Goal: Information Seeking & Learning: Learn about a topic

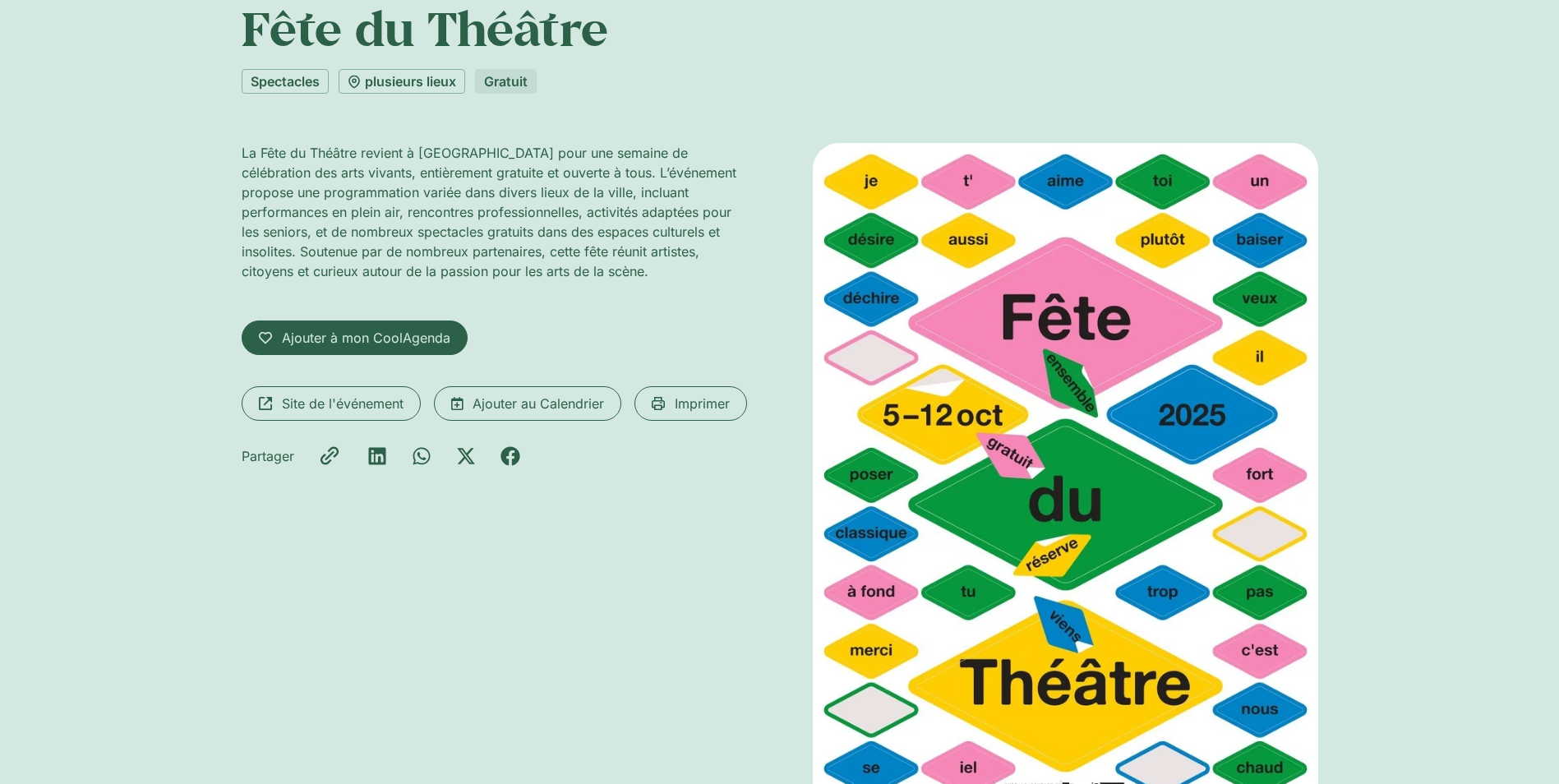
scroll to position [165, 0]
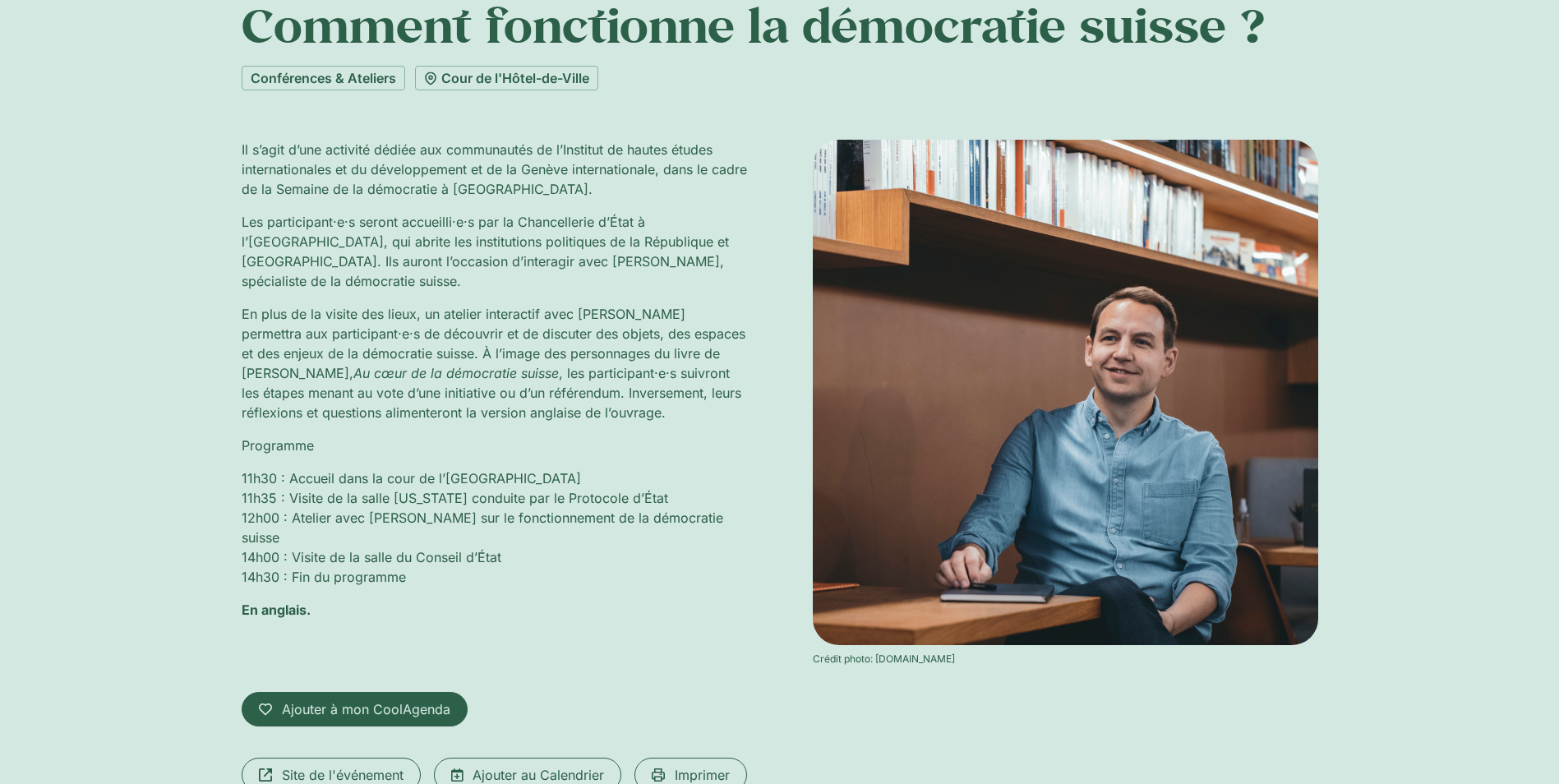
scroll to position [82, 0]
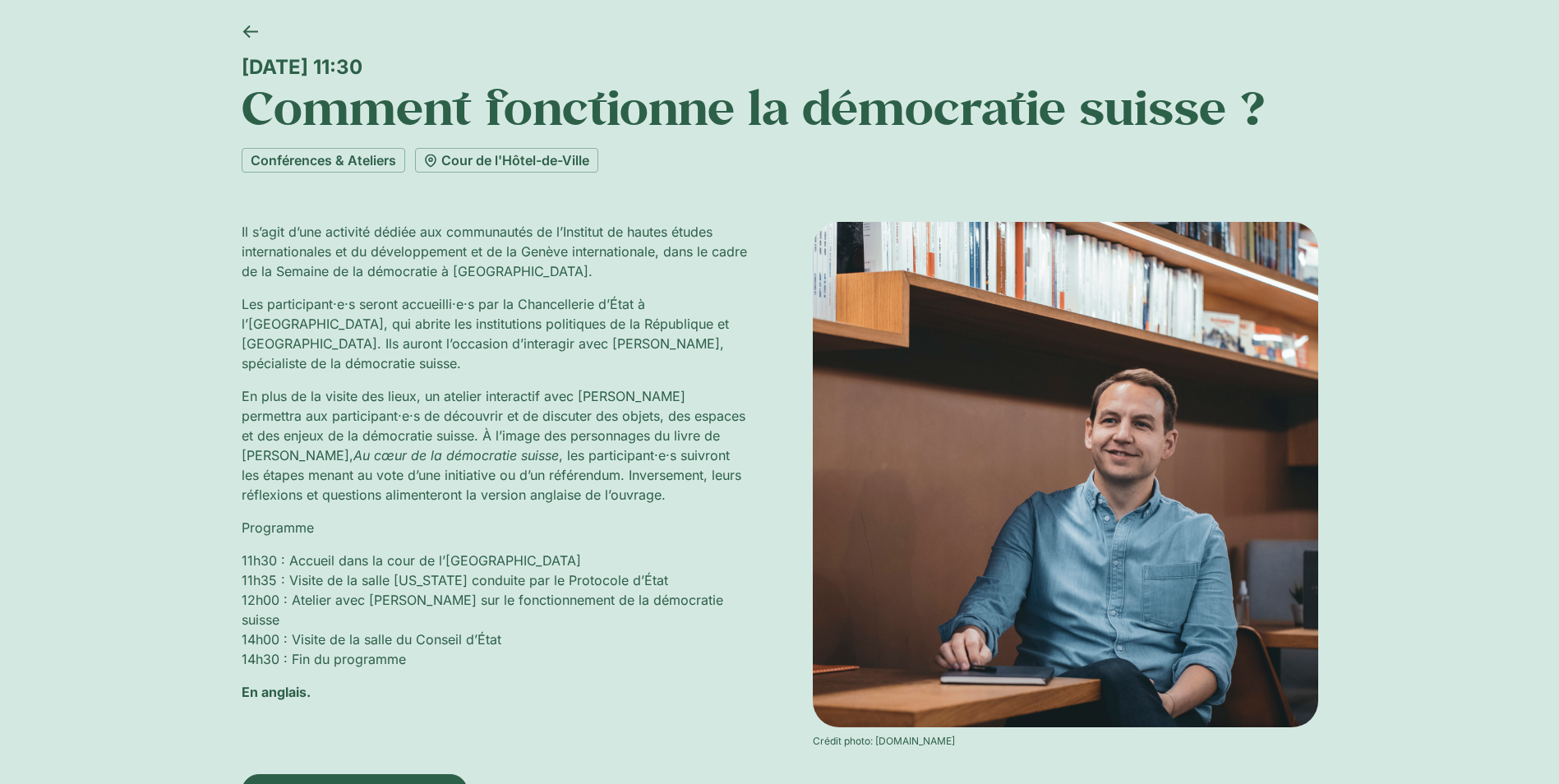
click at [640, 684] on p "En anglais." at bounding box center [494, 691] width 505 height 20
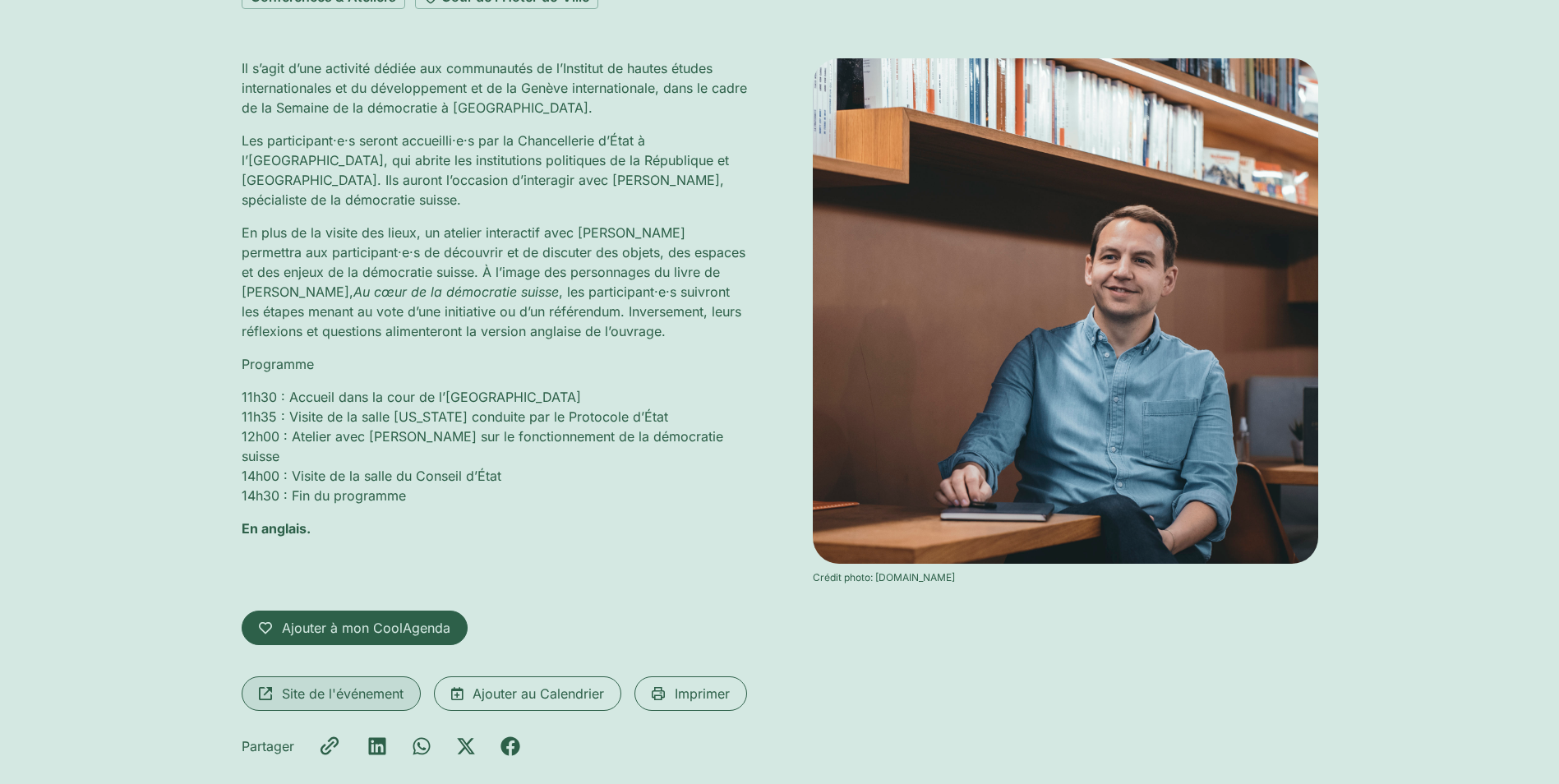
scroll to position [247, 0]
click at [359, 692] on span "Site de l'événement" at bounding box center [342, 692] width 122 height 20
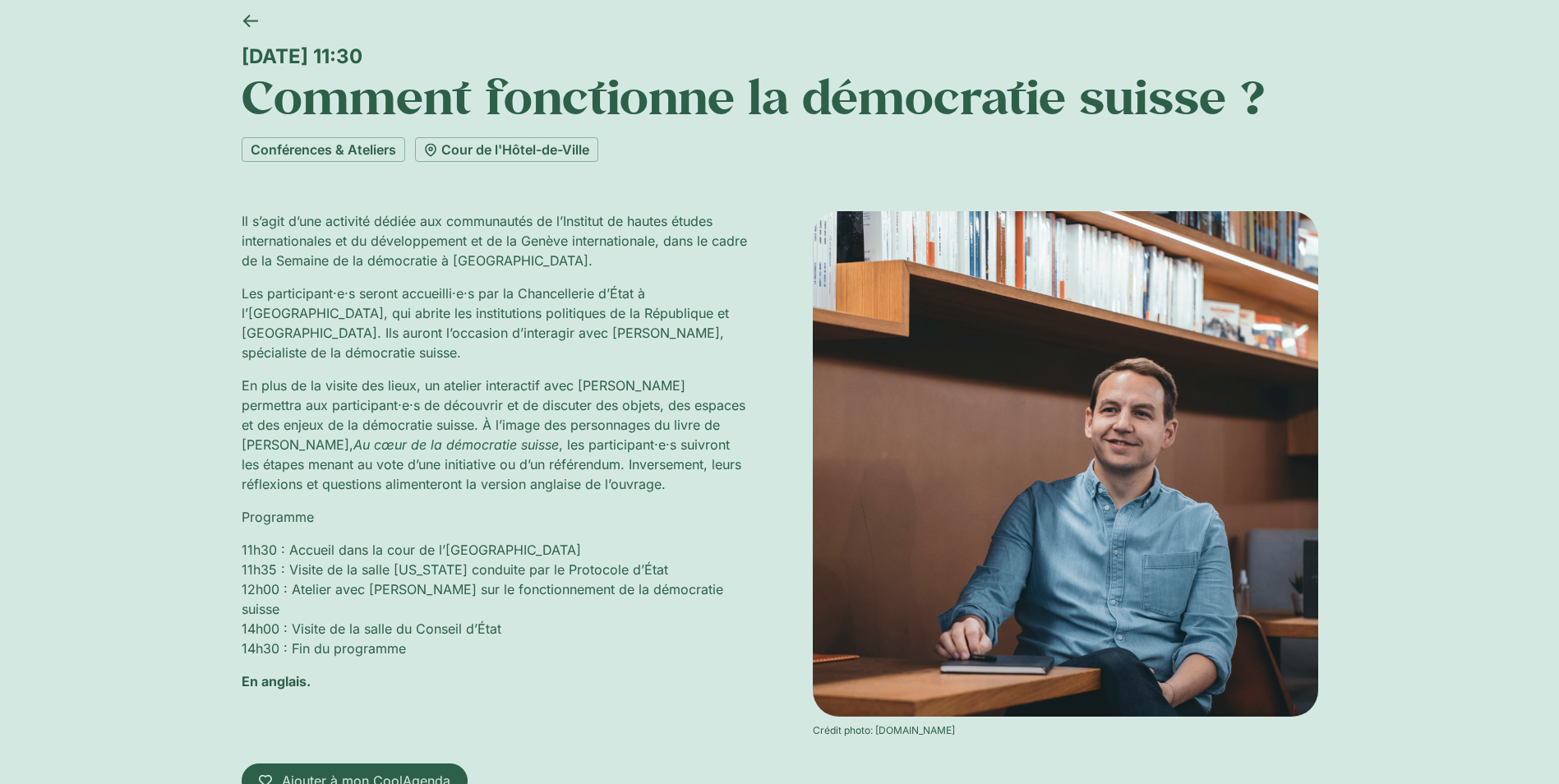
scroll to position [82, 0]
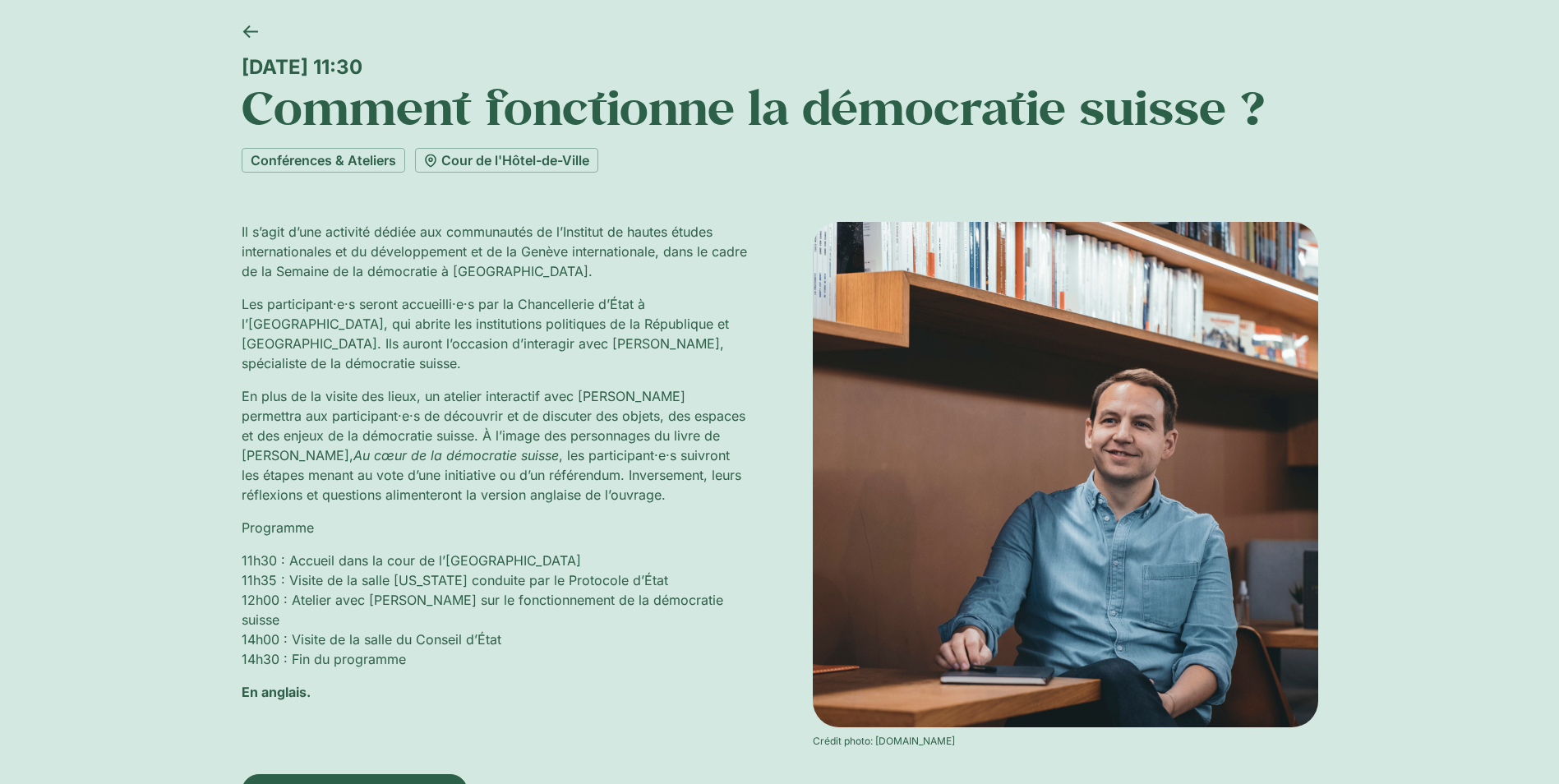
click at [414, 661] on p "11h30 : Accueil dans la cour de l’Hôtel de Ville 11h35 : Visite de la salle Ala…" at bounding box center [494, 610] width 505 height 118
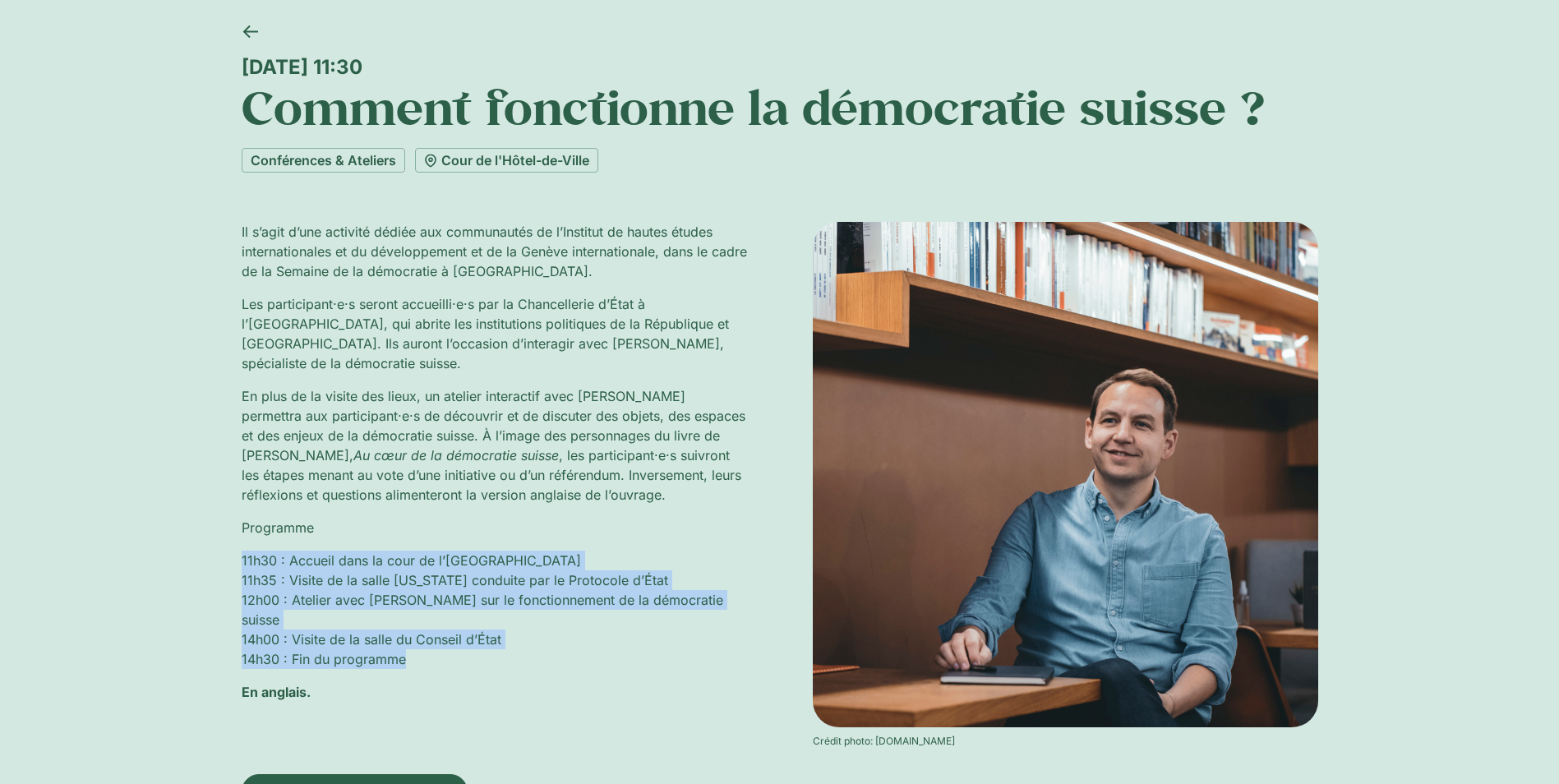
drag, startPoint x: 415, startPoint y: 659, endPoint x: 220, endPoint y: 565, distance: 216.5
click at [220, 565] on div "Mardi 7 octobre, 11:30 Comment fonctionne la démocratie suisse ? Conférences & …" at bounding box center [780, 501] width 1559 height 980
copy p "11h30 : Accueil dans la cour de l’Hôtel de Ville 11h35 : Visite de la salle Ala…"
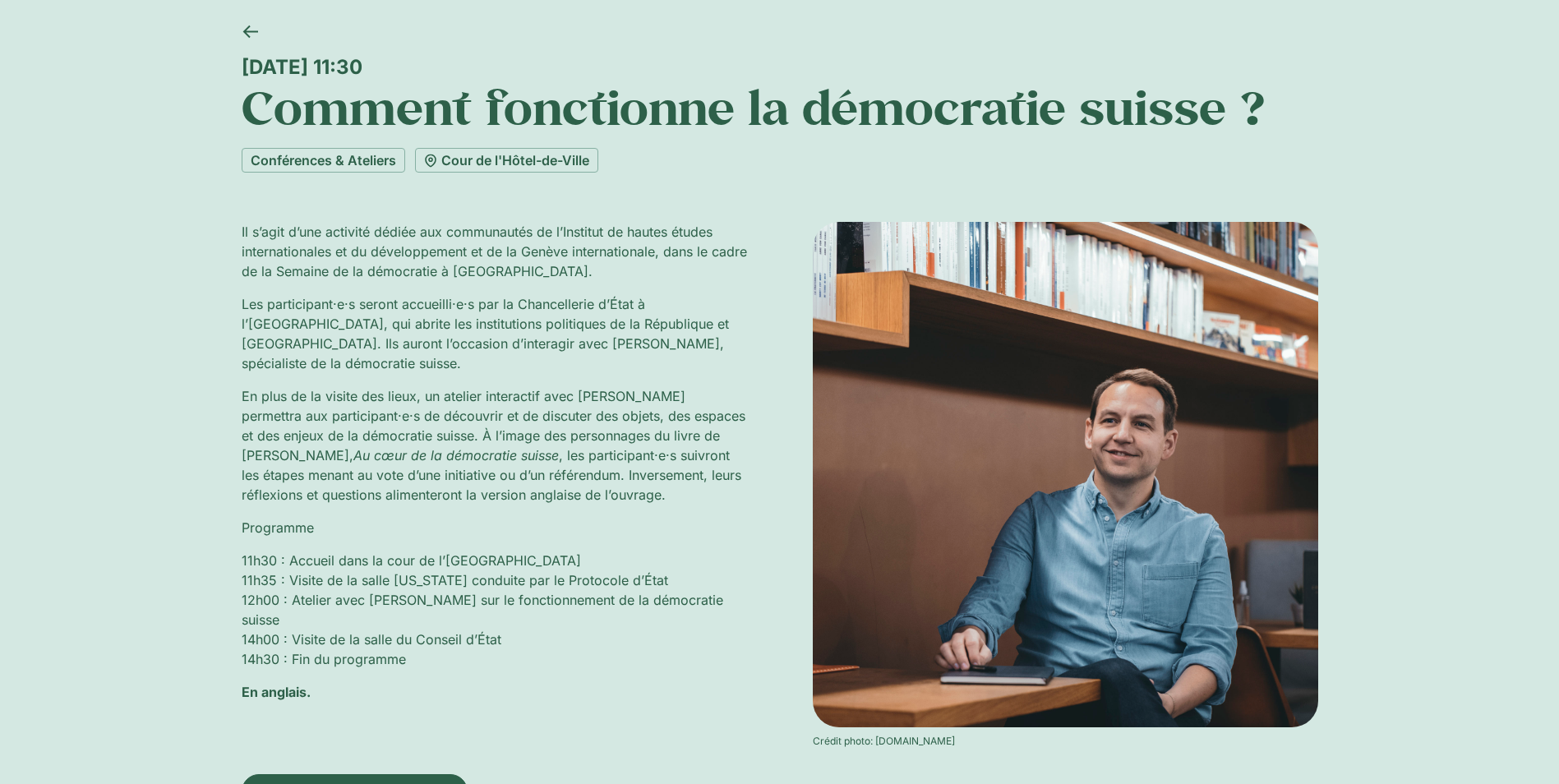
click at [182, 504] on div "Mardi 7 octobre, 11:30 Comment fonctionne la démocratie suisse ? Conférences & …" at bounding box center [780, 501] width 1559 height 980
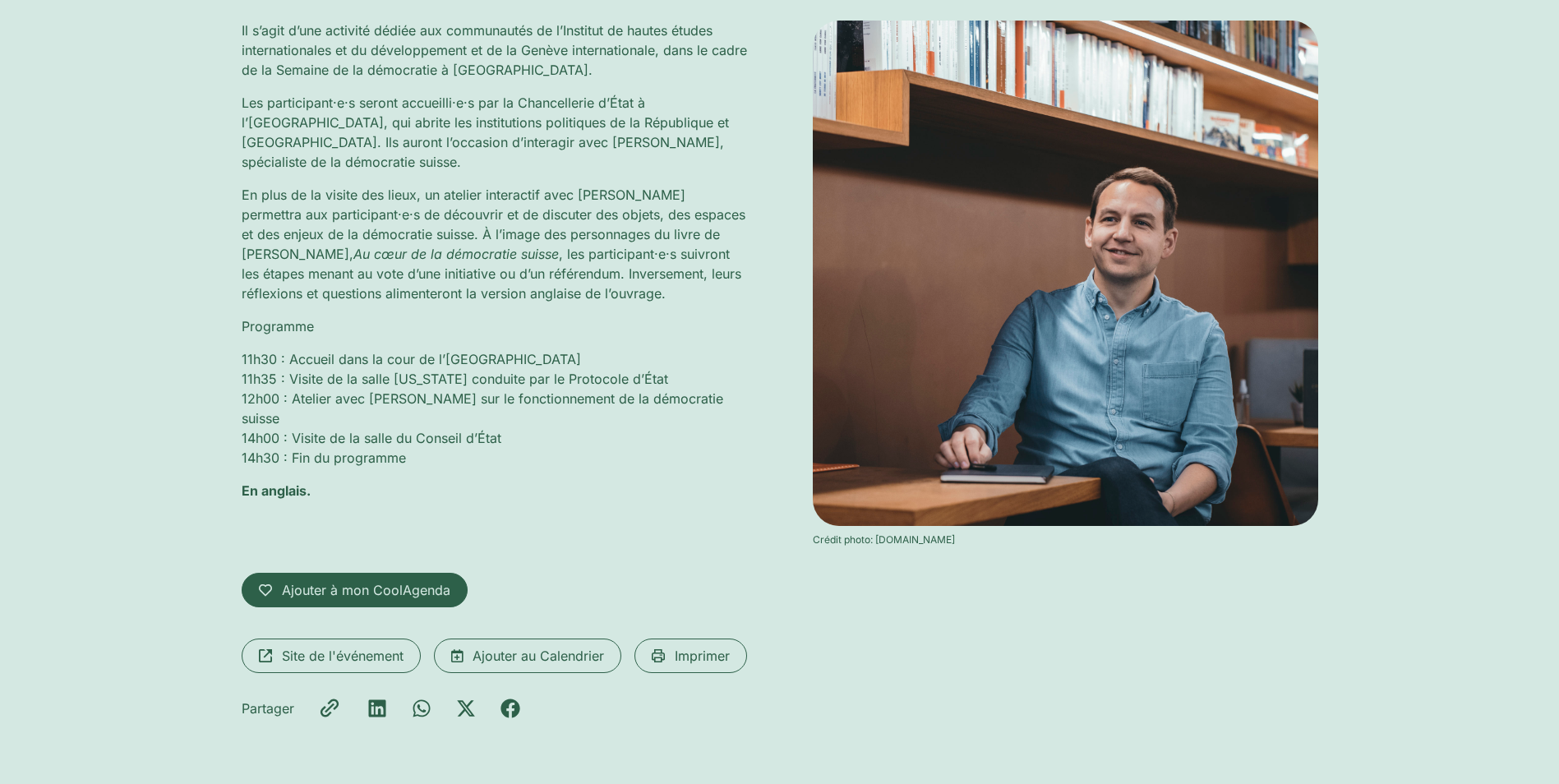
scroll to position [328, 0]
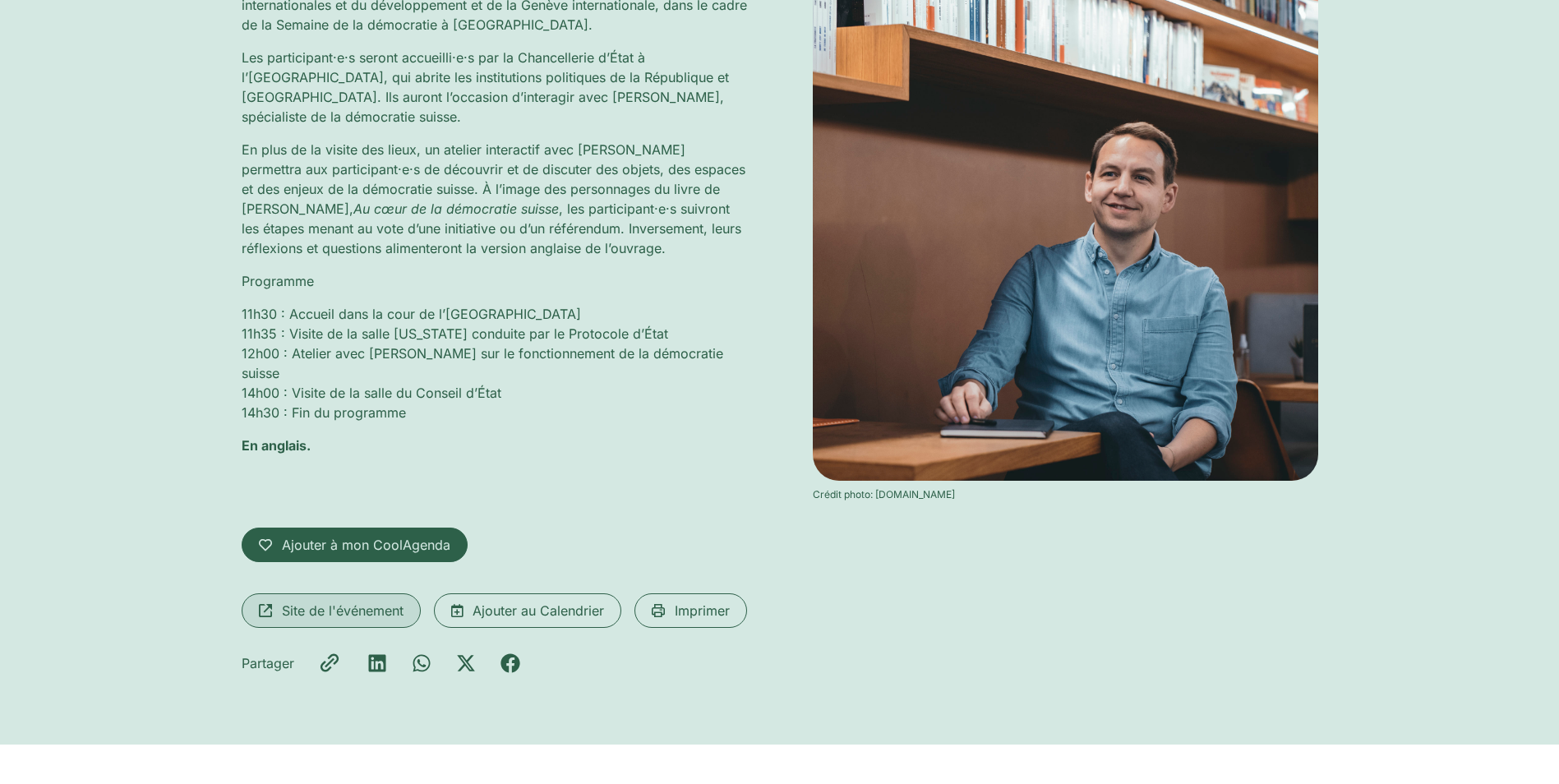
click at [342, 605] on span "Site de l'événement" at bounding box center [342, 610] width 122 height 20
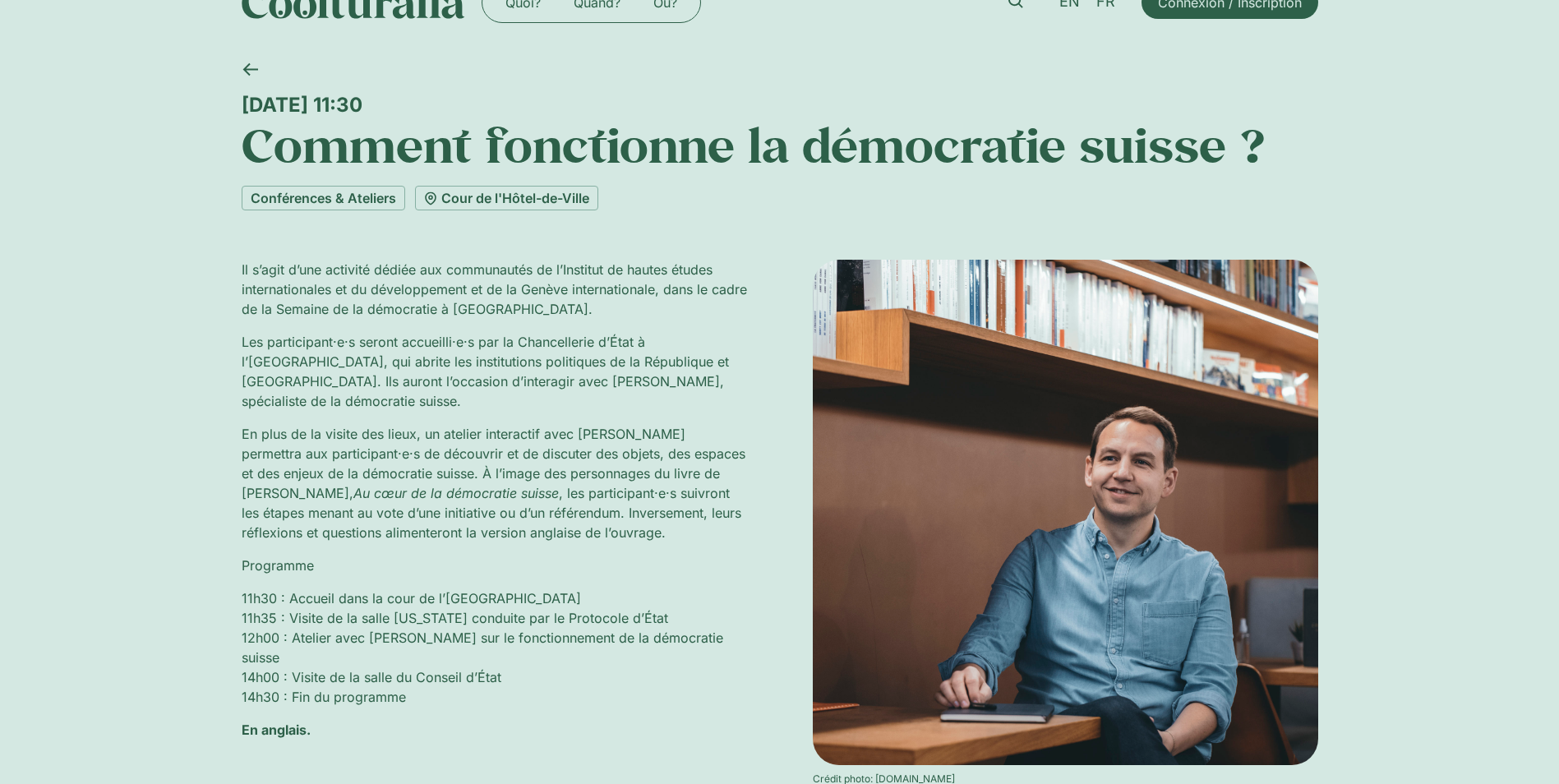
scroll to position [82, 0]
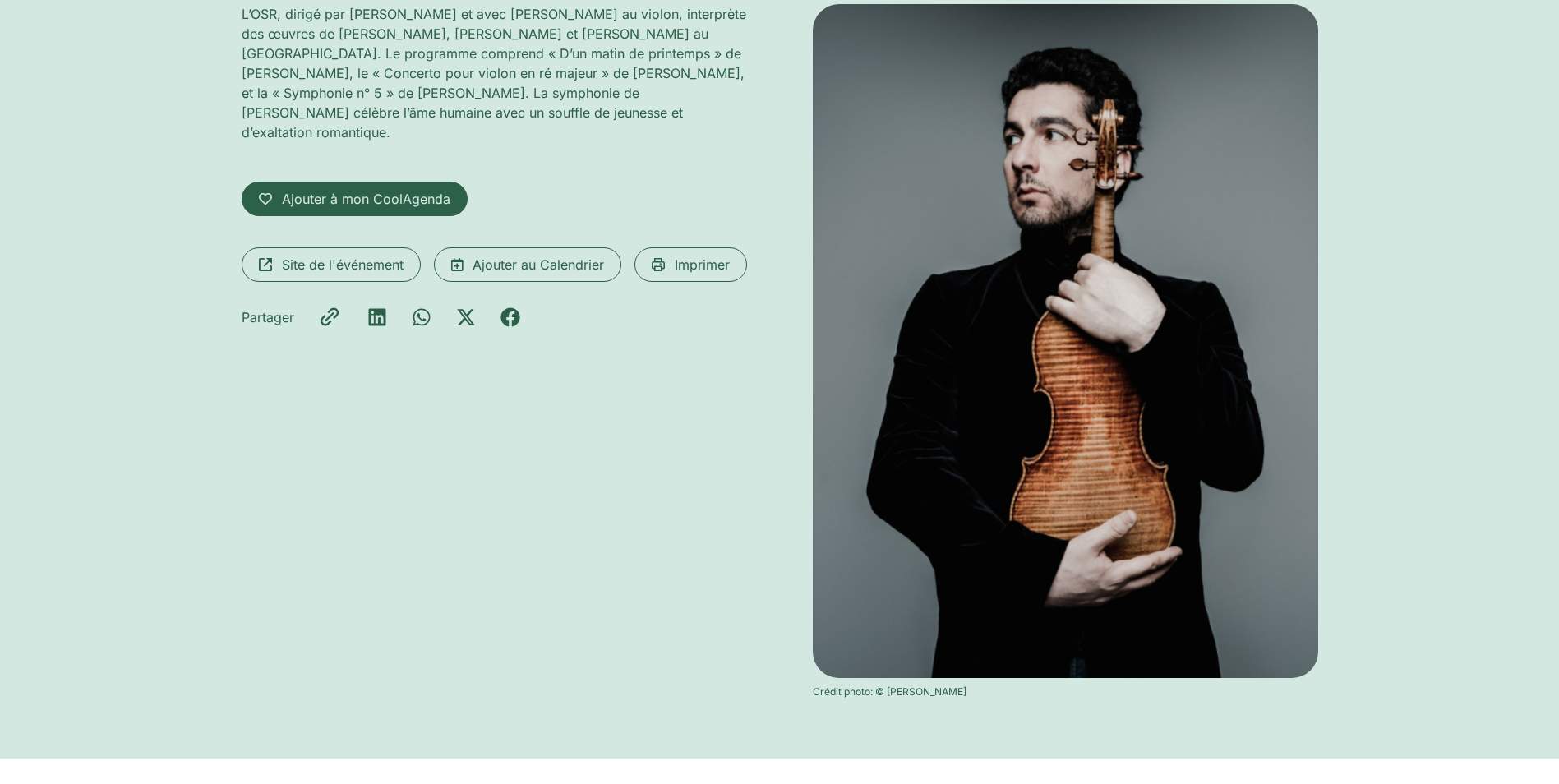
scroll to position [328, 0]
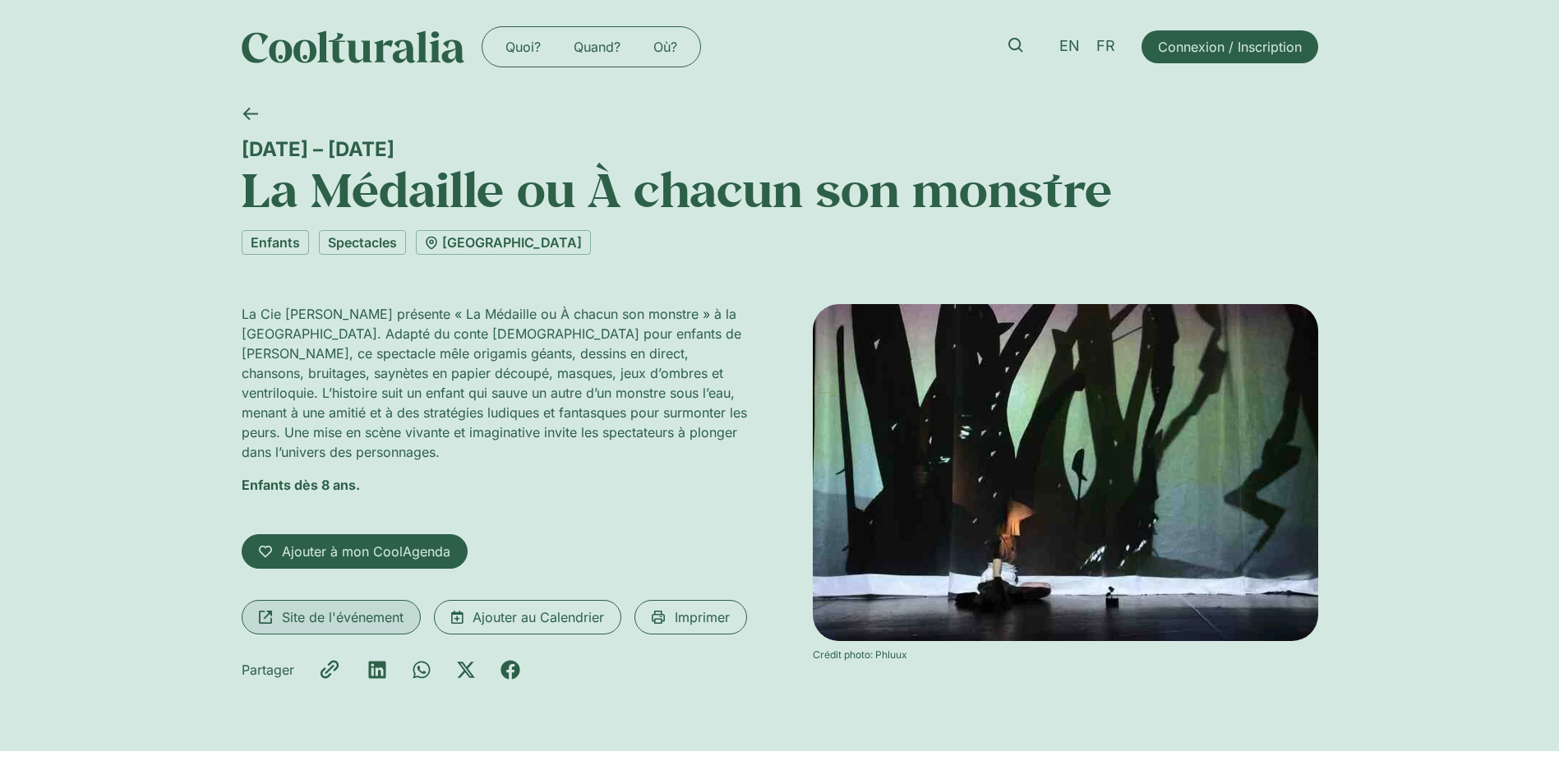
click at [337, 617] on span "Site de l'événement" at bounding box center [342, 617] width 122 height 20
click at [1353, 273] on div "8 – 12 octobre La Médaille ou À chacun son monstre Enfants Spectacles Théâtre S…" at bounding box center [780, 422] width 1559 height 658
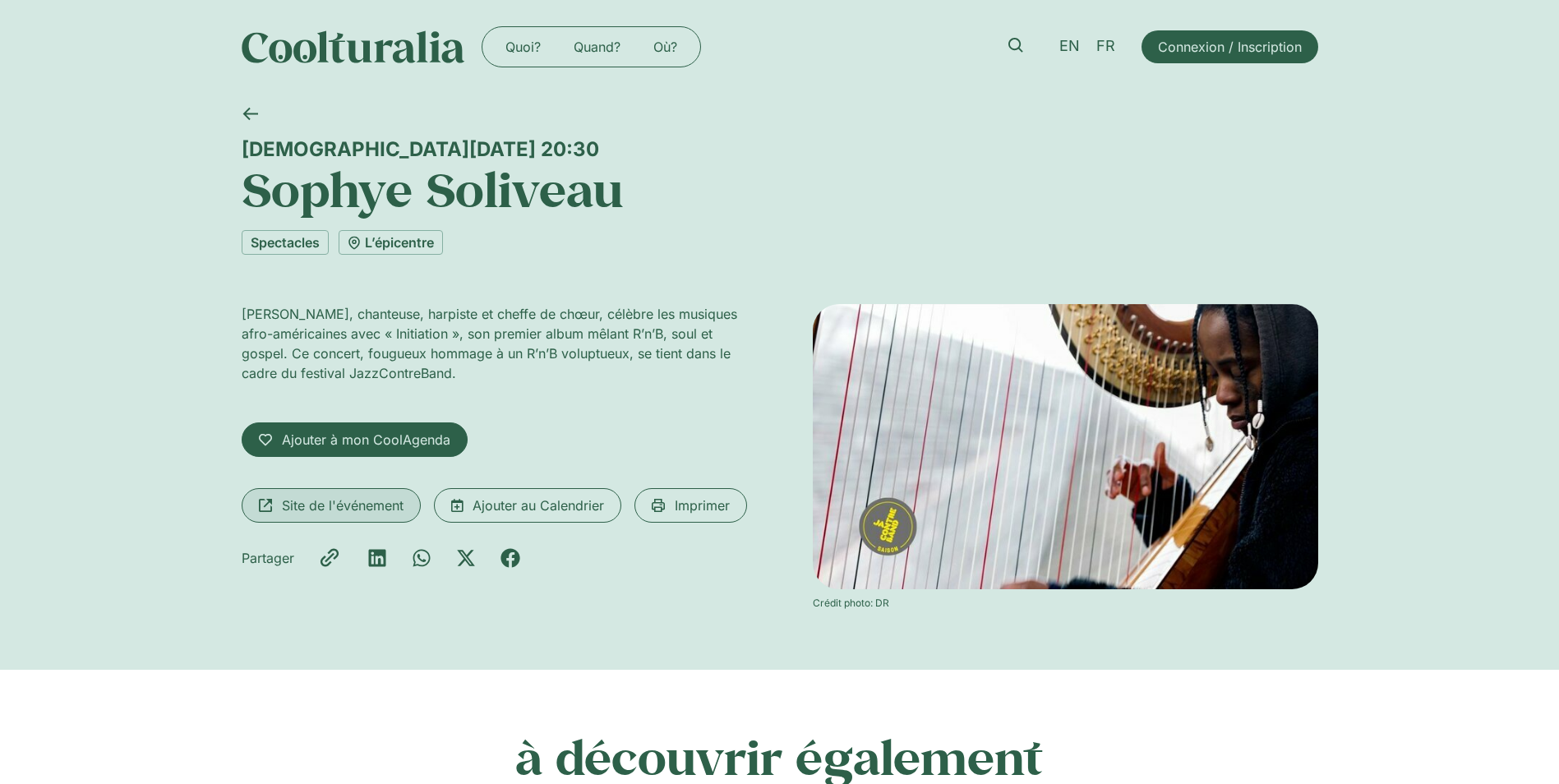
click at [331, 507] on span "Site de l'événement" at bounding box center [342, 505] width 122 height 20
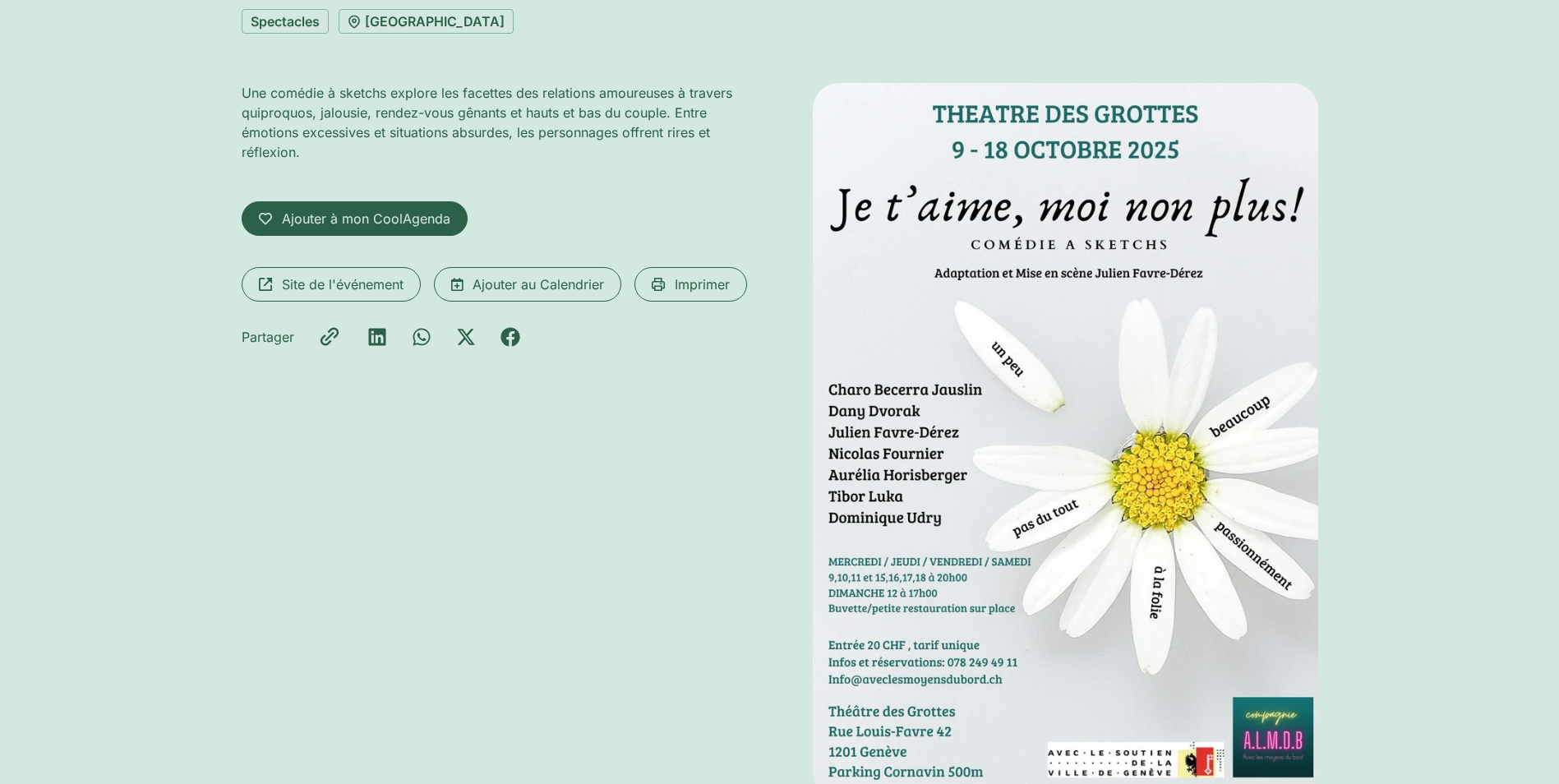
scroll to position [247, 0]
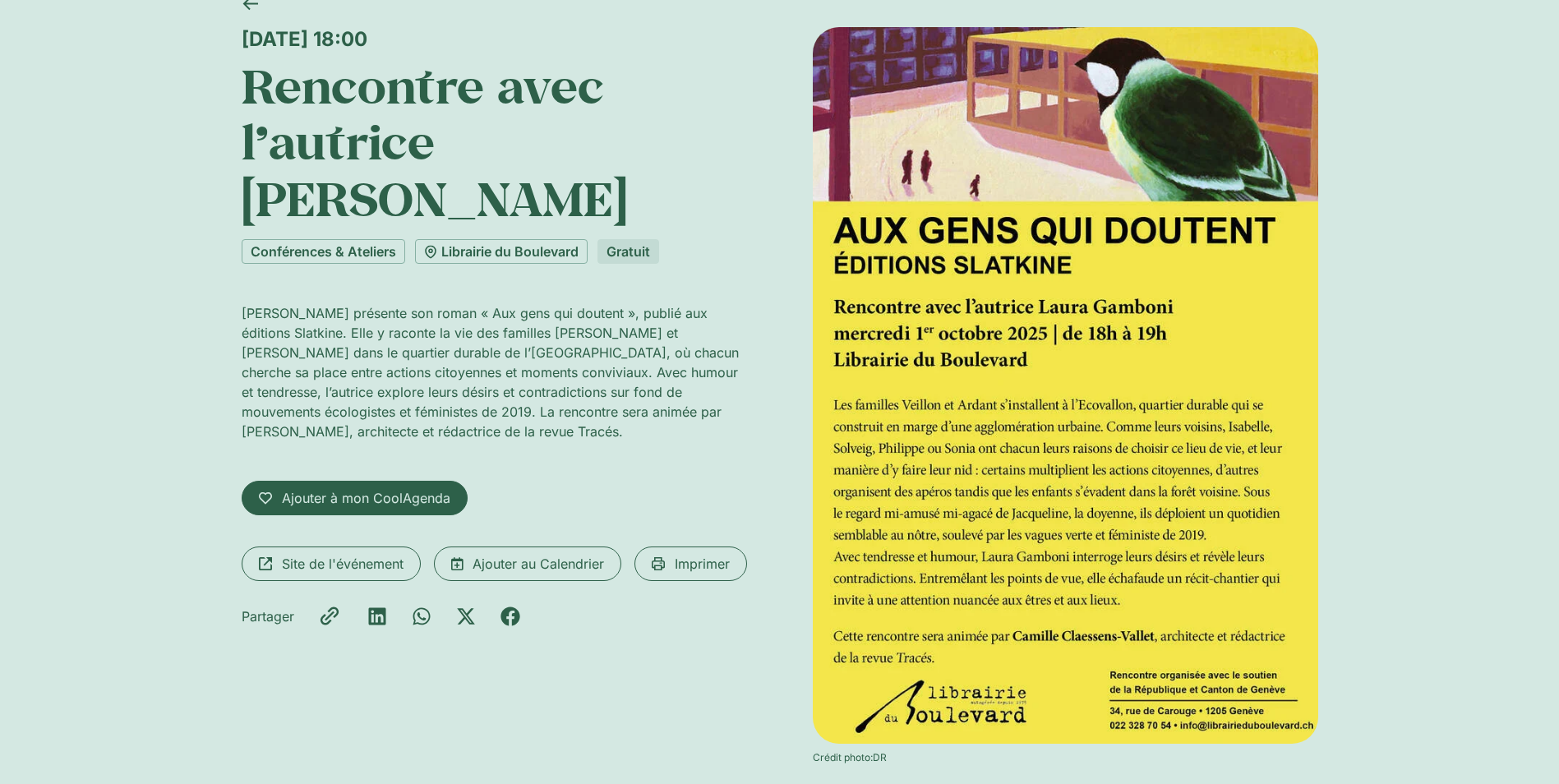
scroll to position [82, 0]
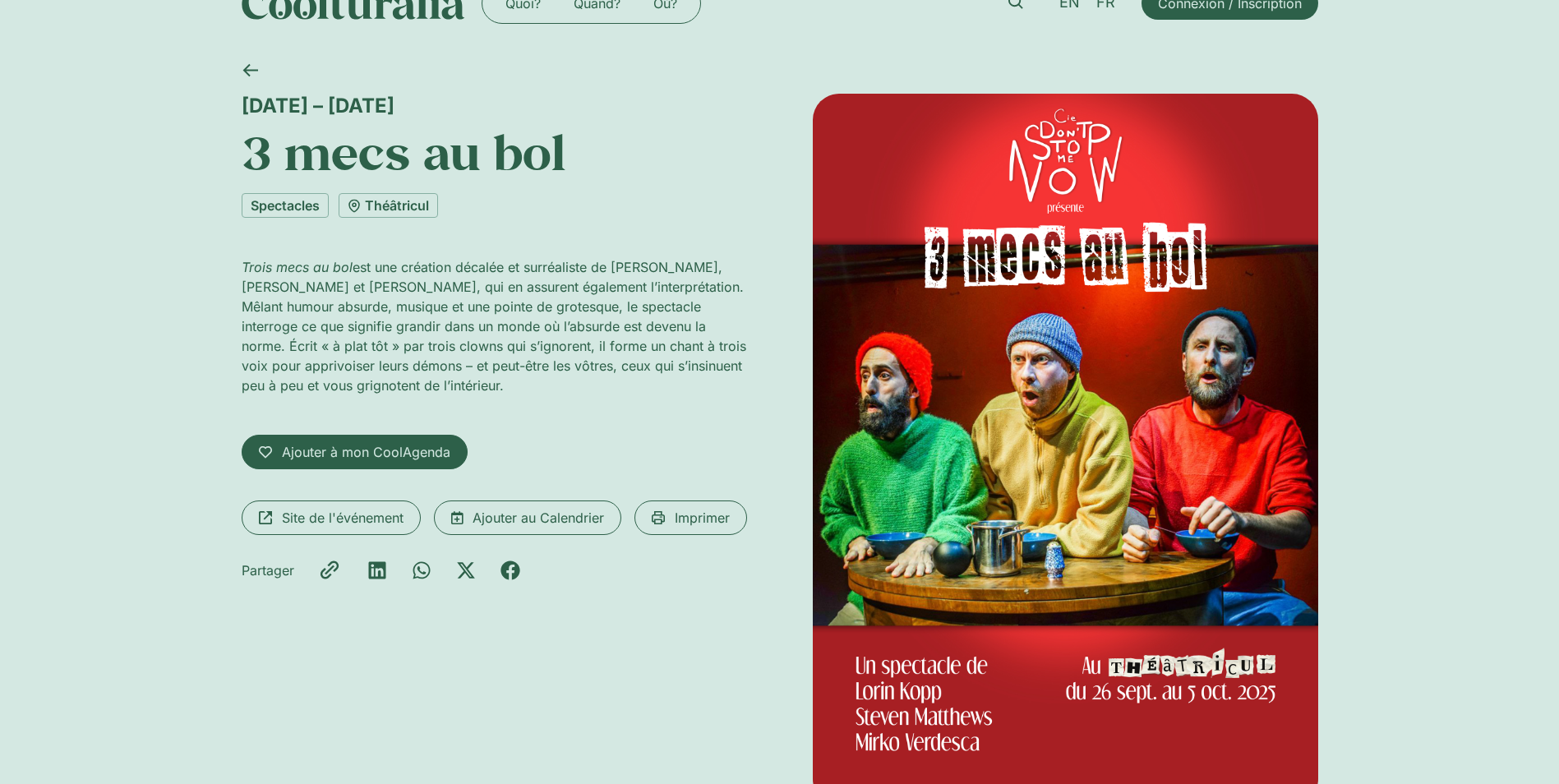
scroll to position [82, 0]
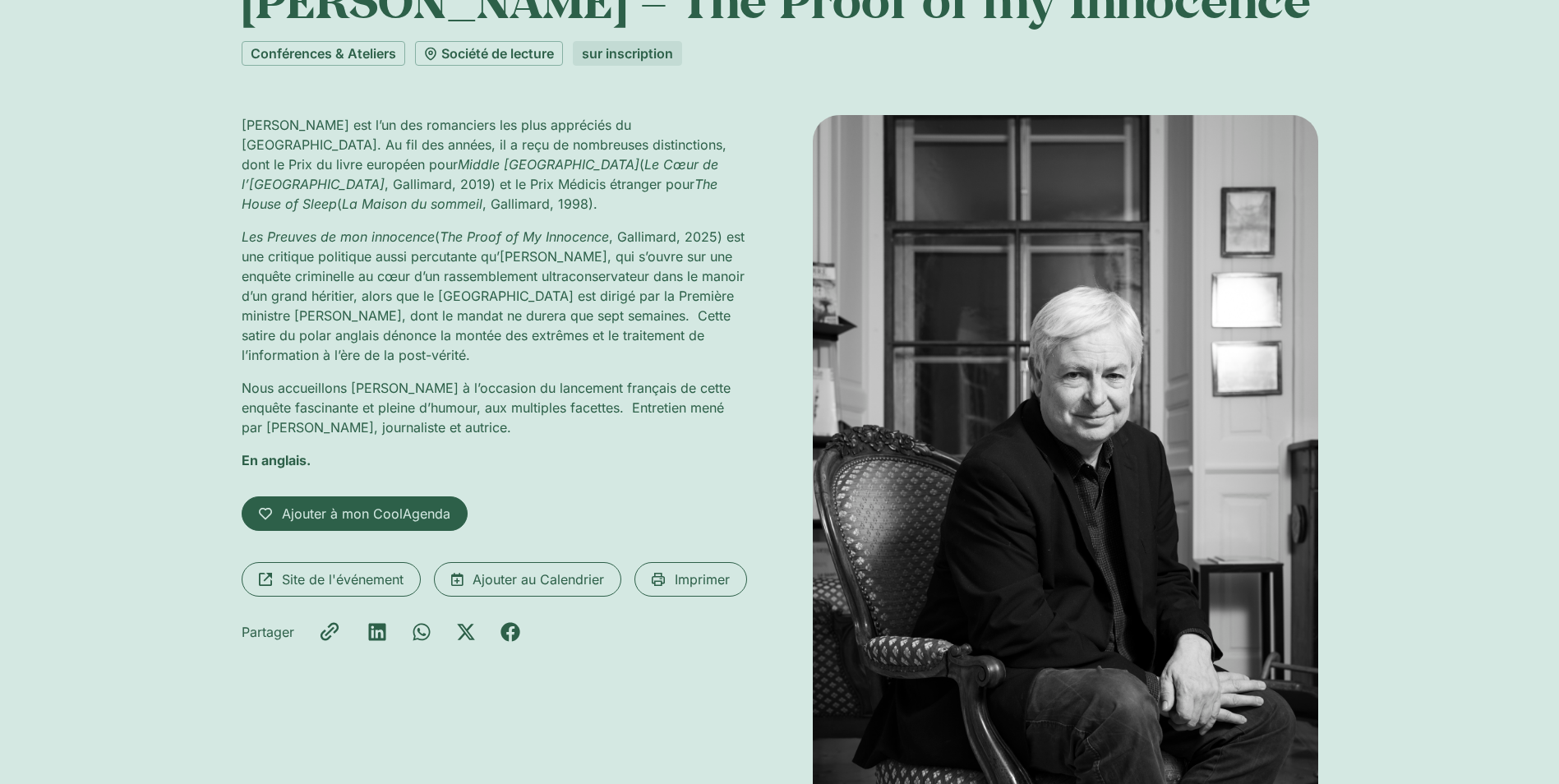
scroll to position [82, 0]
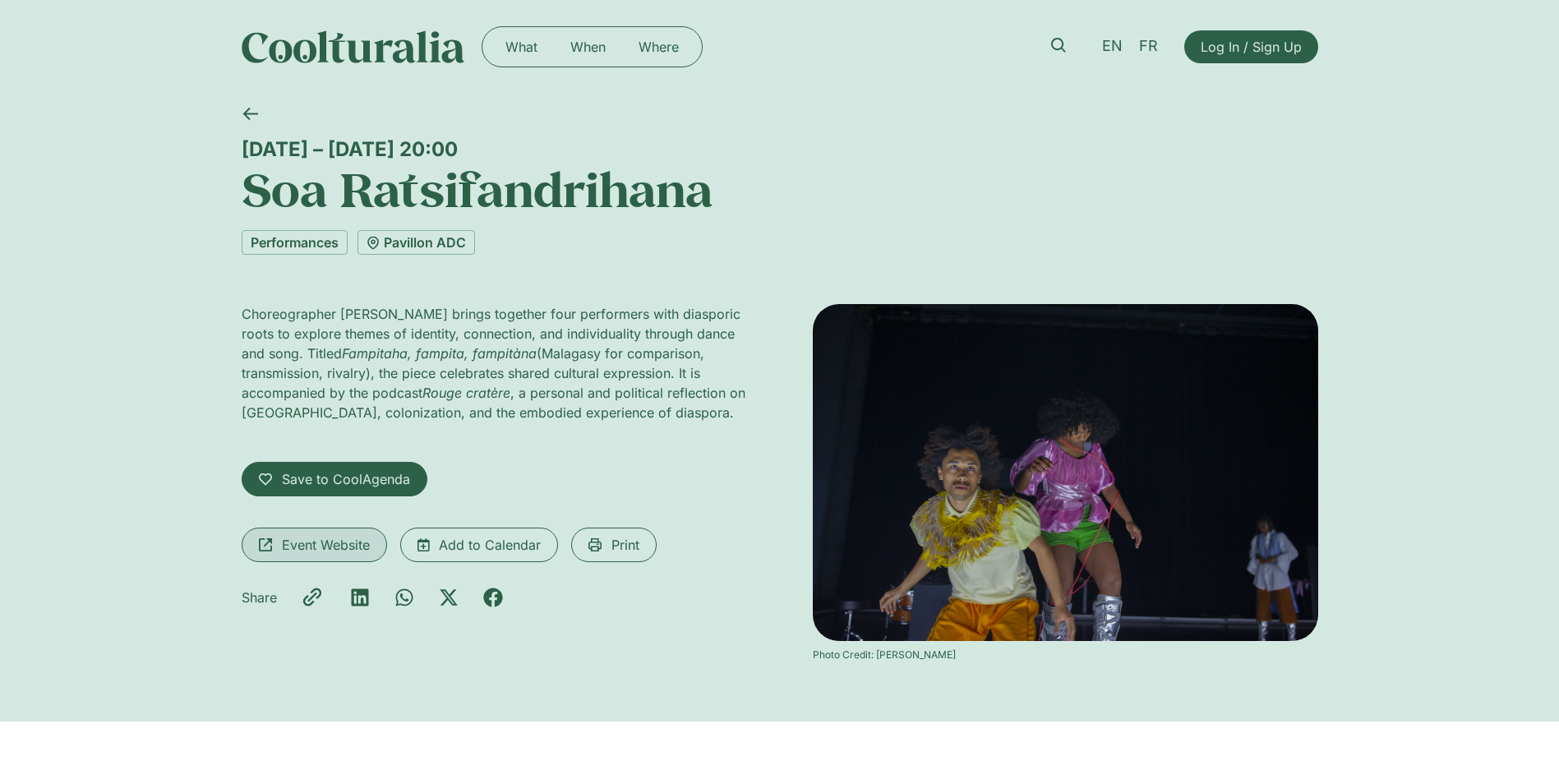
click at [333, 555] on span "Event Website" at bounding box center [326, 544] width 88 height 20
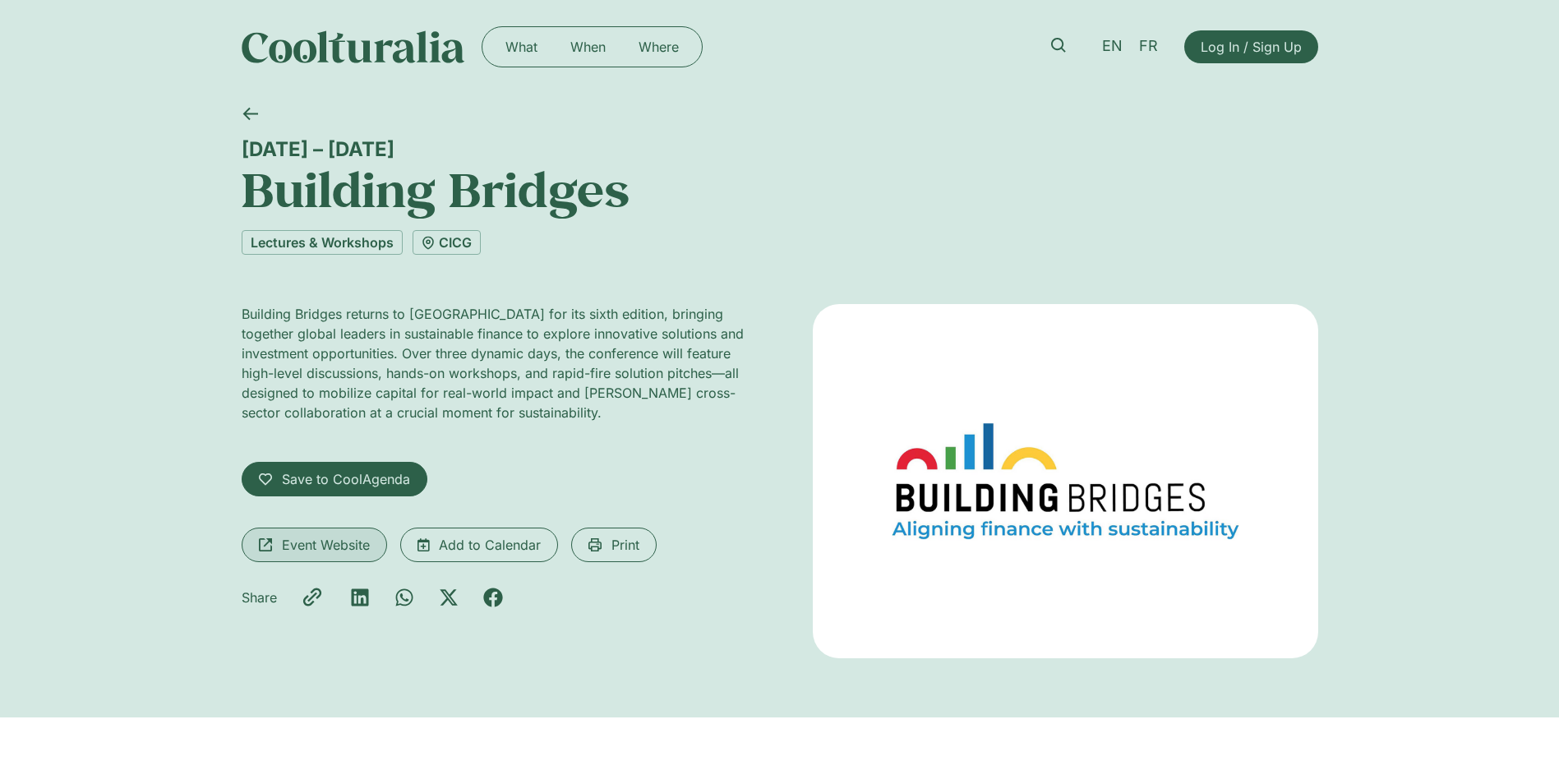
click at [306, 544] on span "Event Website" at bounding box center [326, 544] width 88 height 20
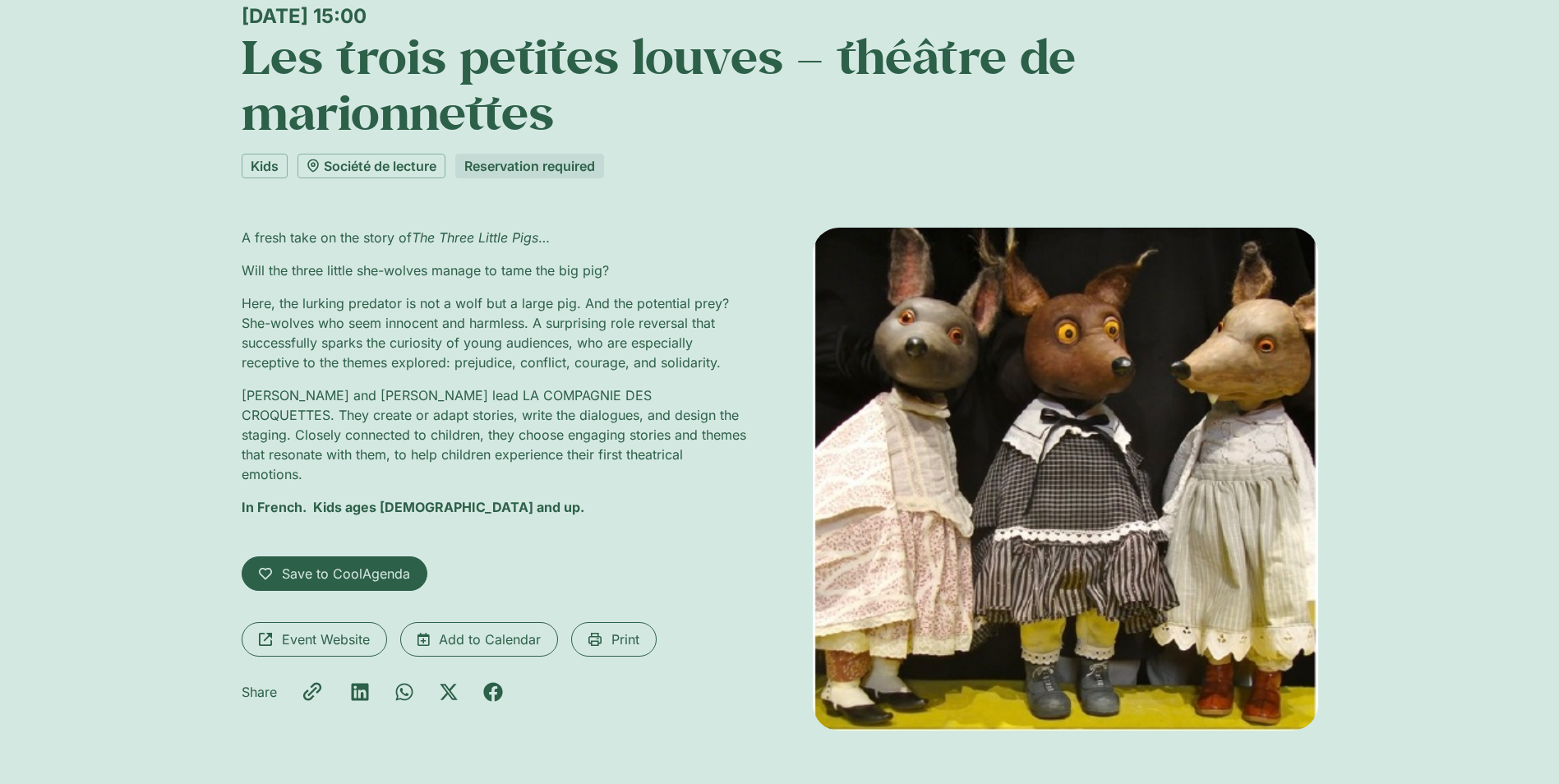
scroll to position [165, 0]
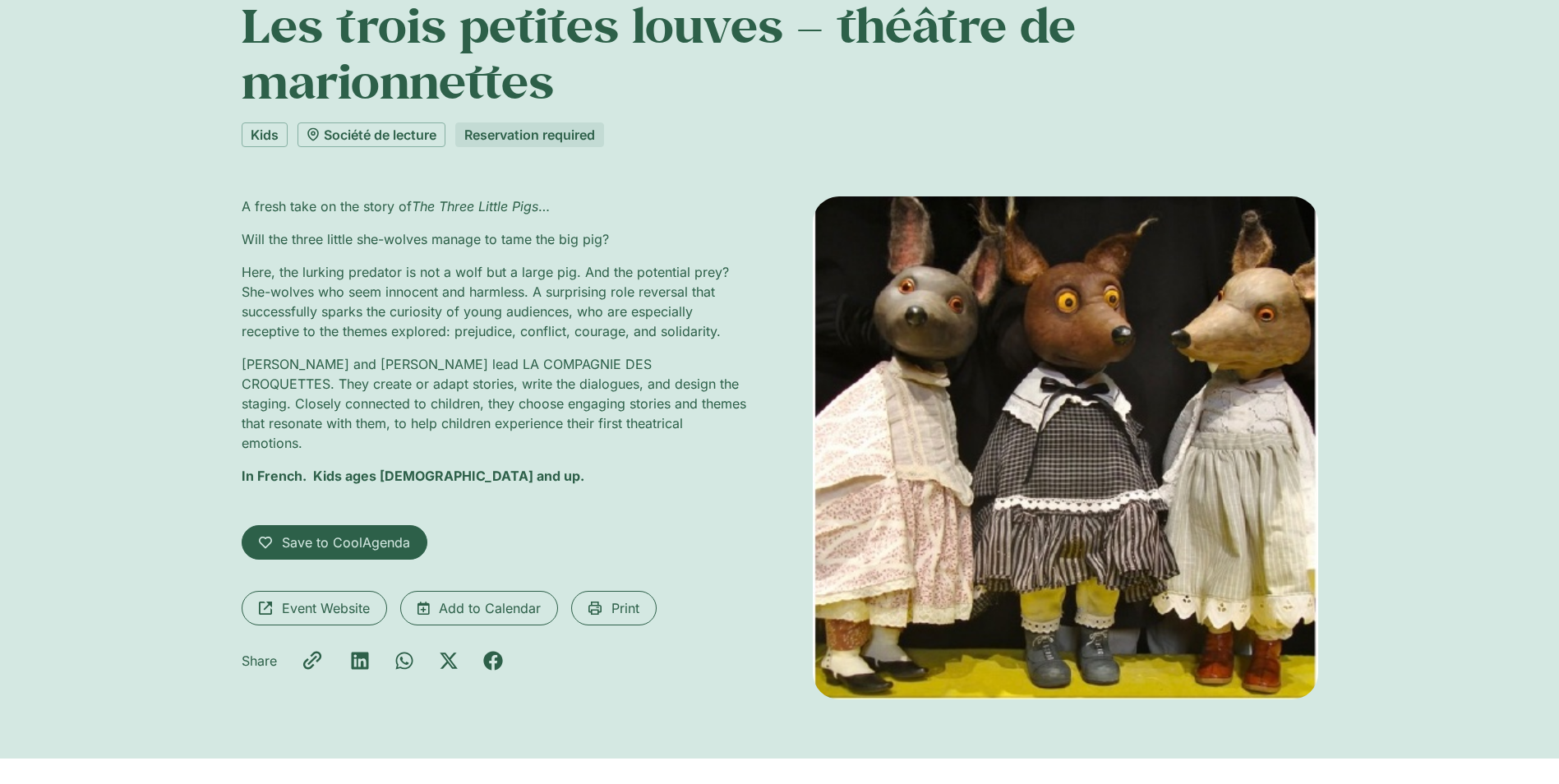
drag, startPoint x: 1352, startPoint y: 457, endPoint x: 797, endPoint y: 545, distance: 561.9
click at [1353, 457] on div "Wednesday 1 October, 15:00 Les trois petites louves – théâtre de marionnettes K…" at bounding box center [780, 343] width 1559 height 829
click at [355, 599] on span "Event Website" at bounding box center [326, 608] width 88 height 20
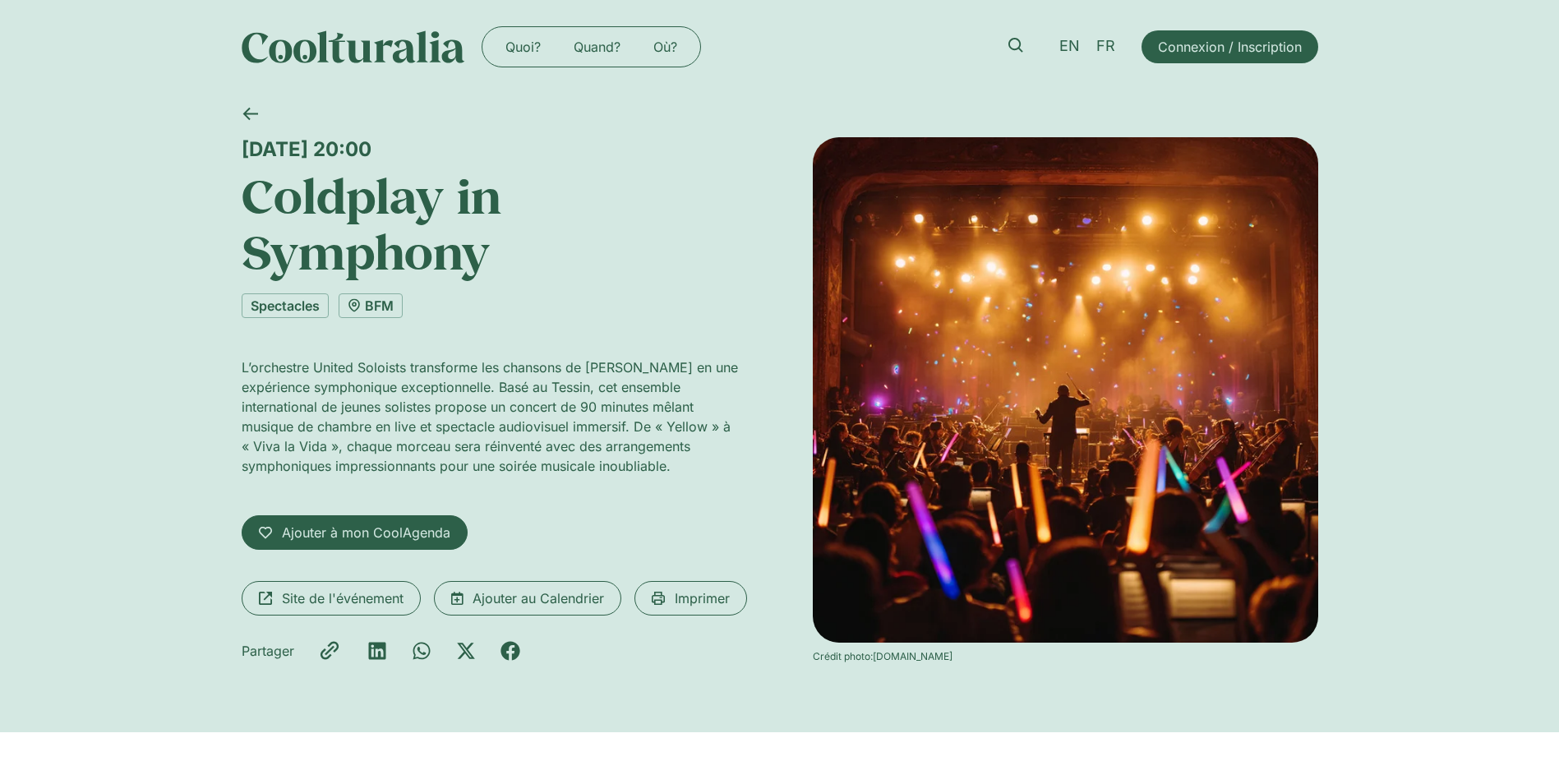
click at [806, 733] on div "[DATE] 20:00 [PERSON_NAME] in Symphony Spectacles BFM L’orchestre United Solois…" at bounding box center [780, 413] width 1077 height 639
